Goal: Information Seeking & Learning: Learn about a topic

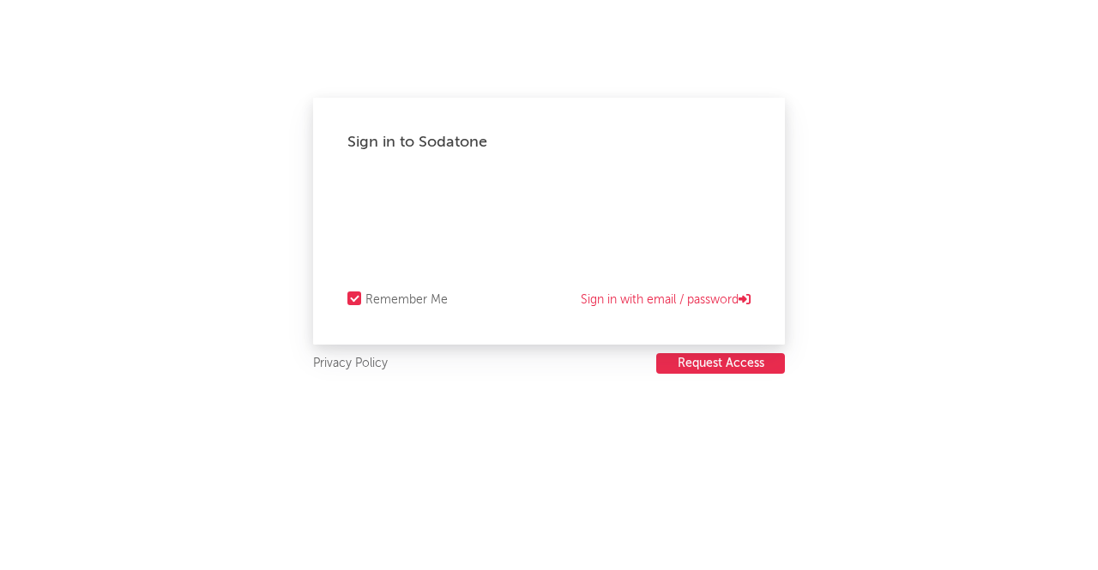
select select "recorded_music"
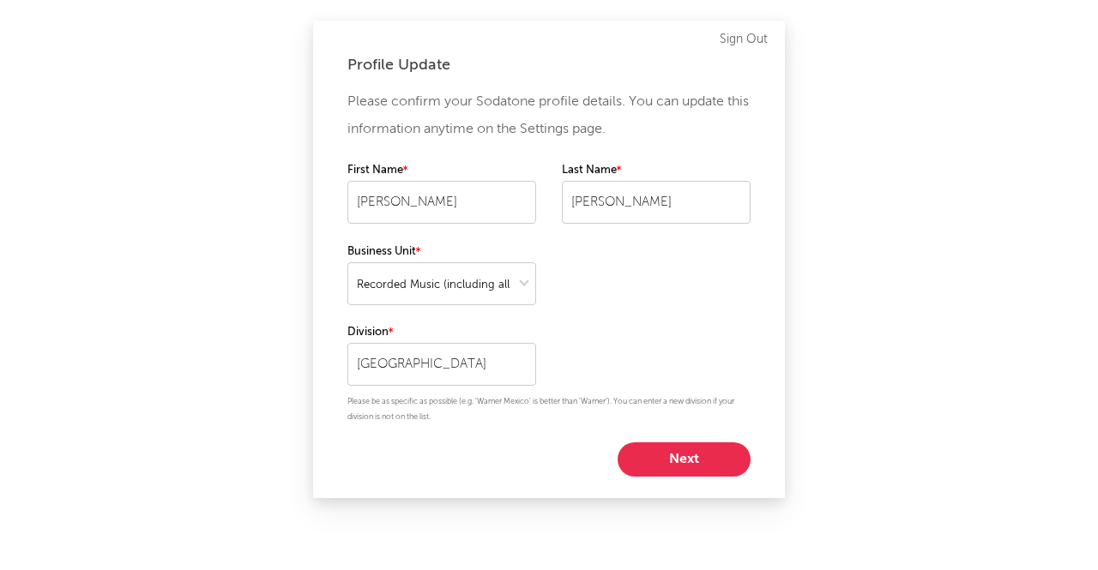
click at [557, 214] on div "First Name [PERSON_NAME] Last Name [PERSON_NAME]" at bounding box center [548, 200] width 403 height 81
click at [700, 467] on button "Next" at bounding box center [684, 460] width 133 height 34
select select "marketing"
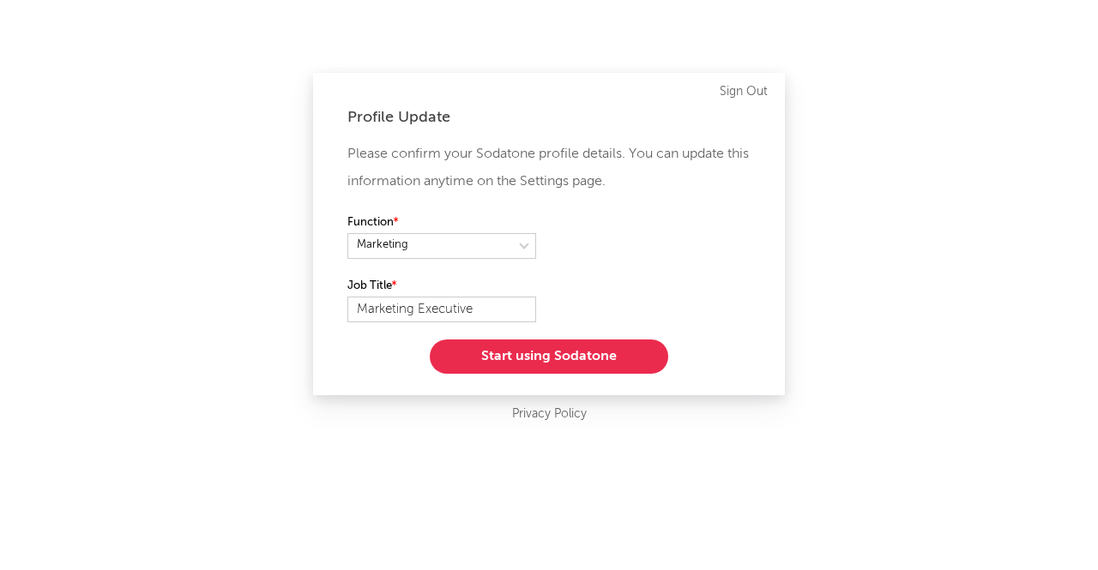
click at [631, 356] on button "Start using Sodatone" at bounding box center [549, 357] width 238 height 34
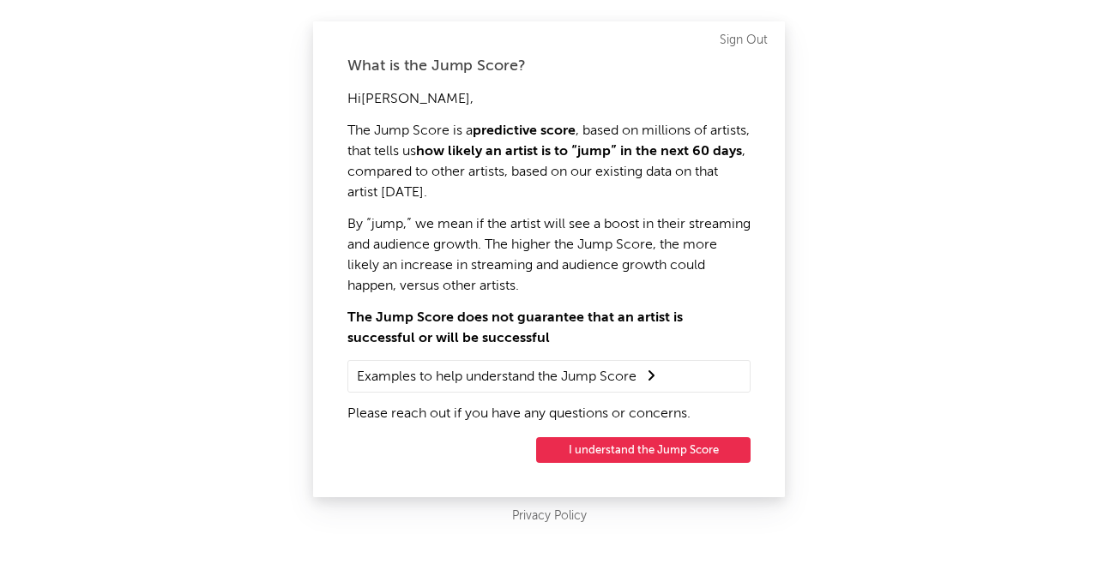
click at [611, 453] on button "I understand the Jump Score" at bounding box center [643, 450] width 214 height 26
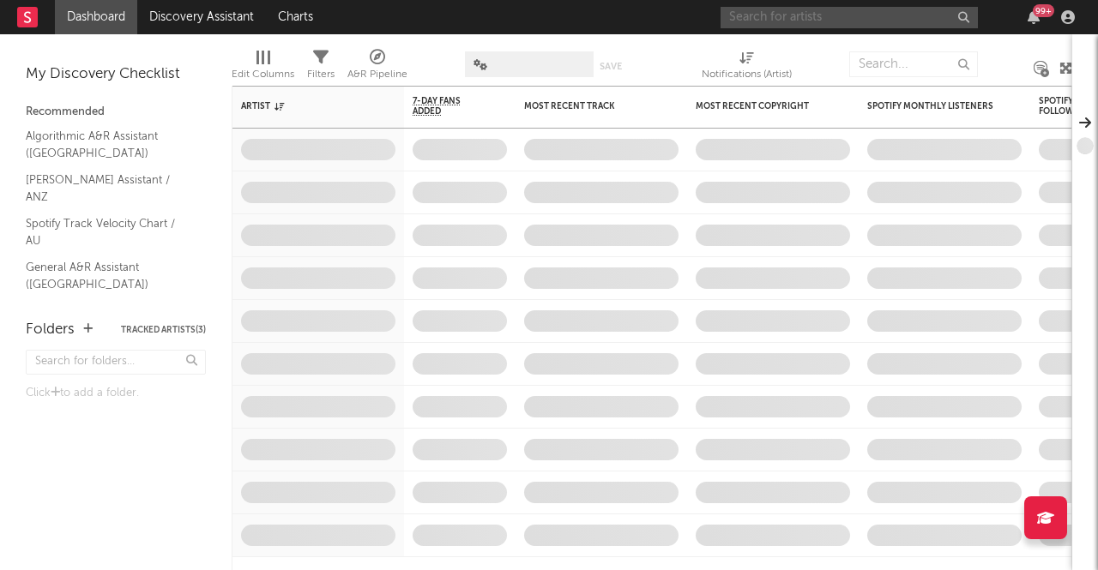
click at [835, 16] on input "text" at bounding box center [848, 17] width 257 height 21
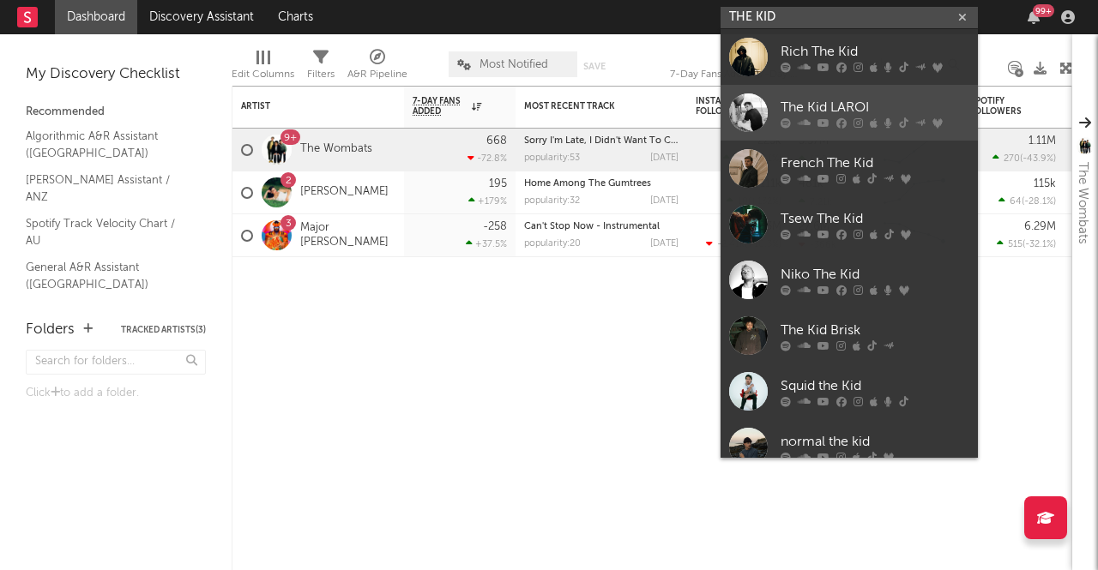
type input "THE KID"
click at [820, 93] on link "The Kid LAROI" at bounding box center [848, 113] width 257 height 56
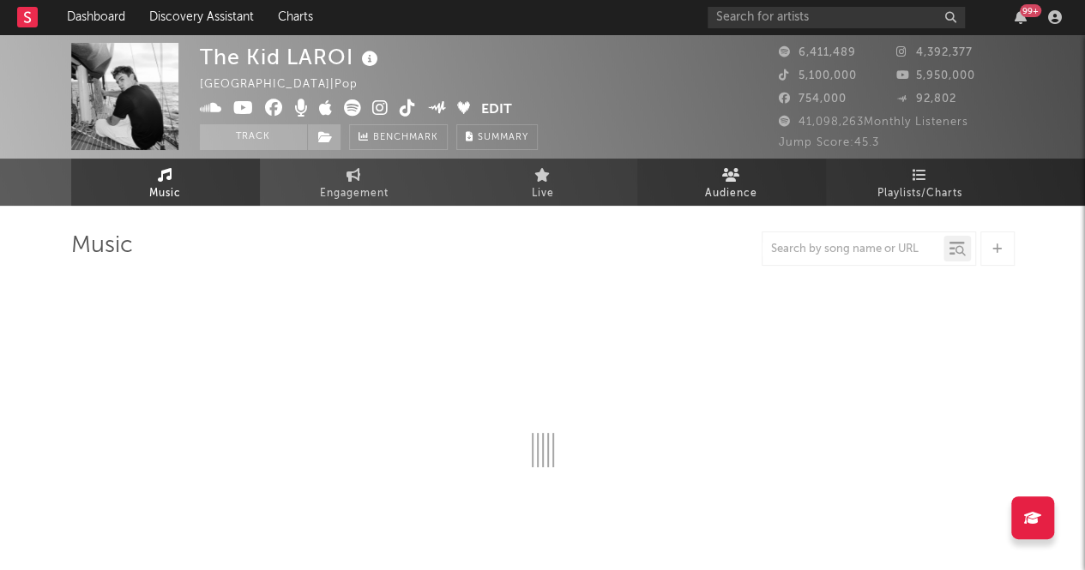
click at [736, 198] on span "Audience" at bounding box center [731, 194] width 52 height 21
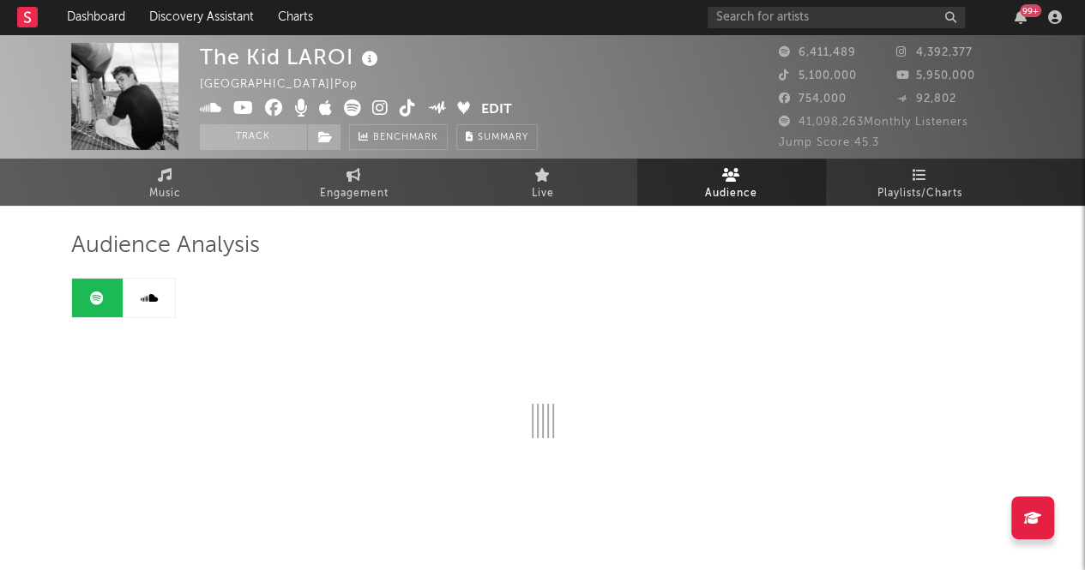
click at [736, 193] on span "Audience" at bounding box center [731, 194] width 52 height 21
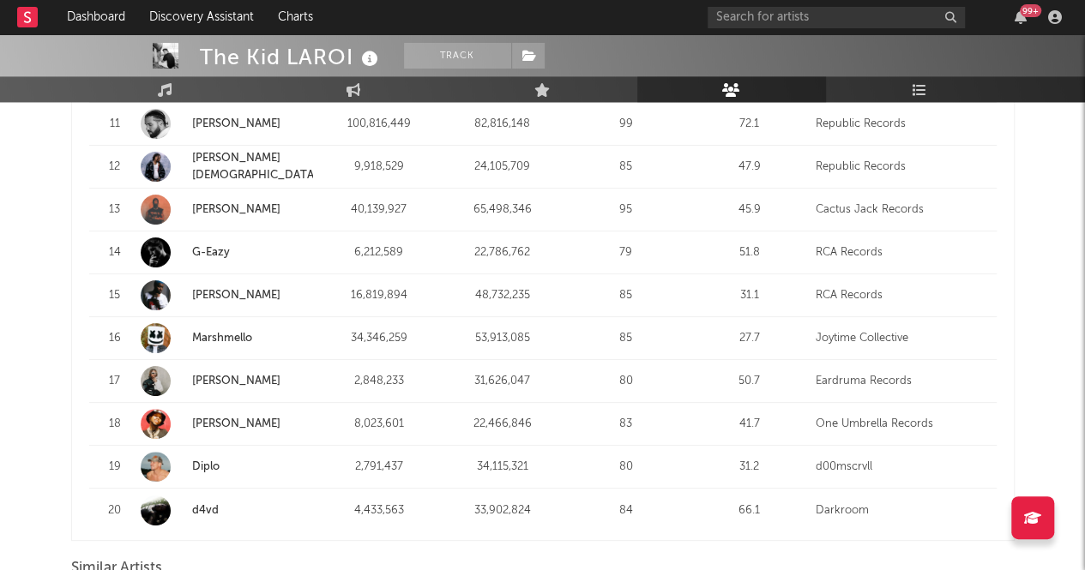
scroll to position [1166, 0]
